Goal: Information Seeking & Learning: Check status

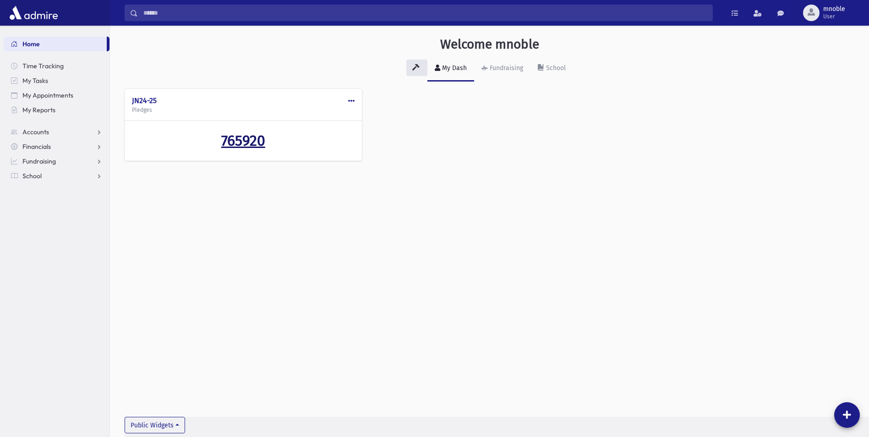
click at [248, 142] on span "765920" at bounding box center [243, 140] width 44 height 17
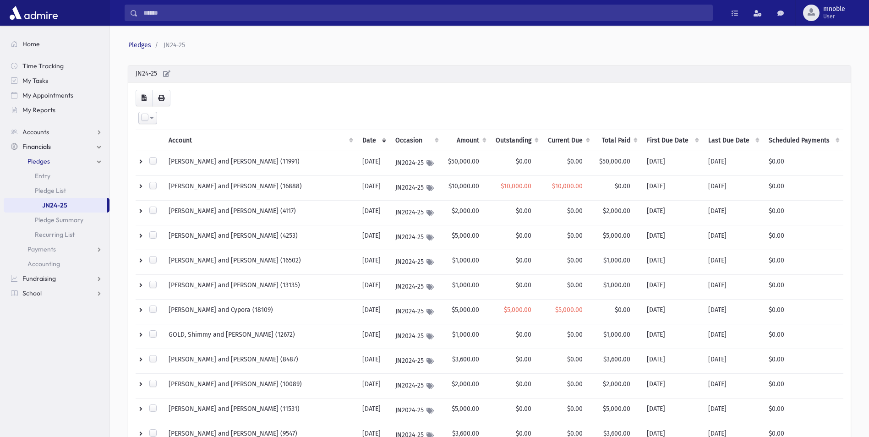
click at [496, 142] on th "Outstanding" at bounding box center [516, 140] width 52 height 21
click at [499, 140] on th "Outstanding" at bounding box center [516, 140] width 52 height 21
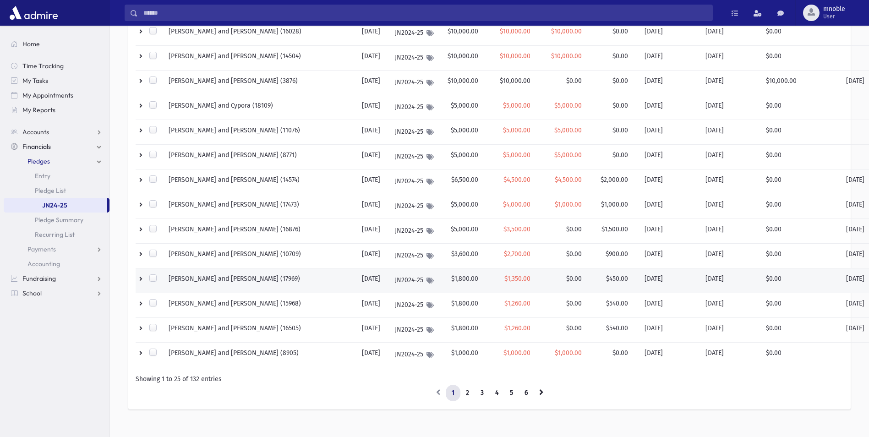
scroll to position [416, 0]
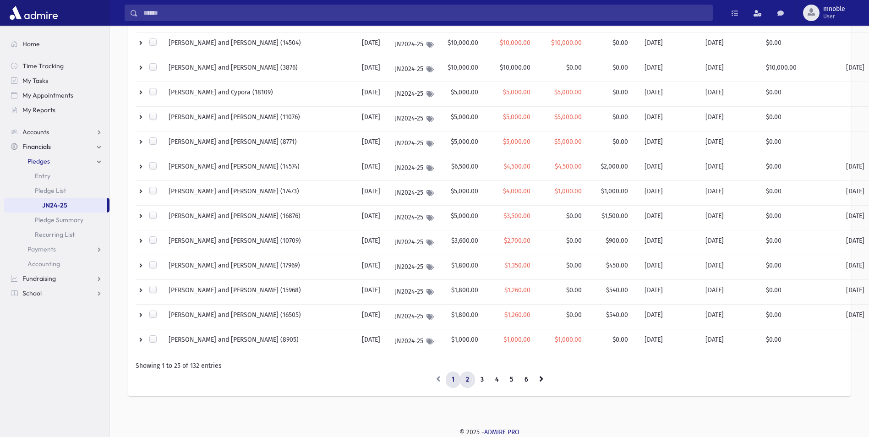
click at [466, 375] on link "2" at bounding box center [467, 380] width 15 height 16
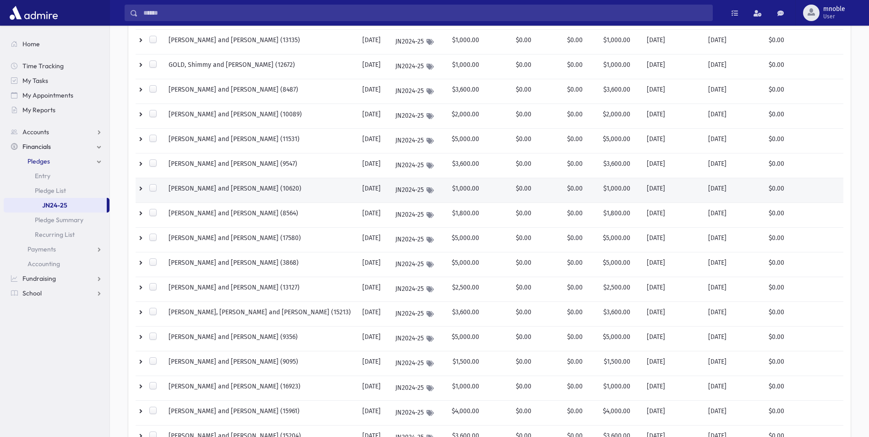
scroll to position [416, 0]
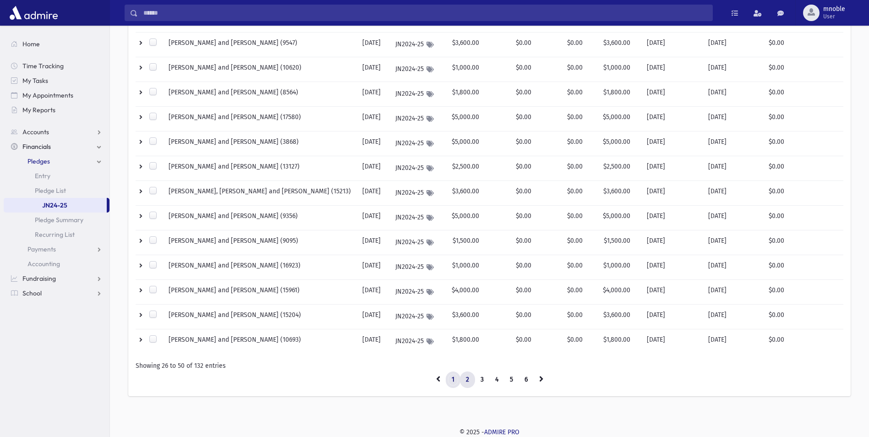
click at [456, 379] on link "1" at bounding box center [453, 380] width 15 height 16
